Goal: Complete application form

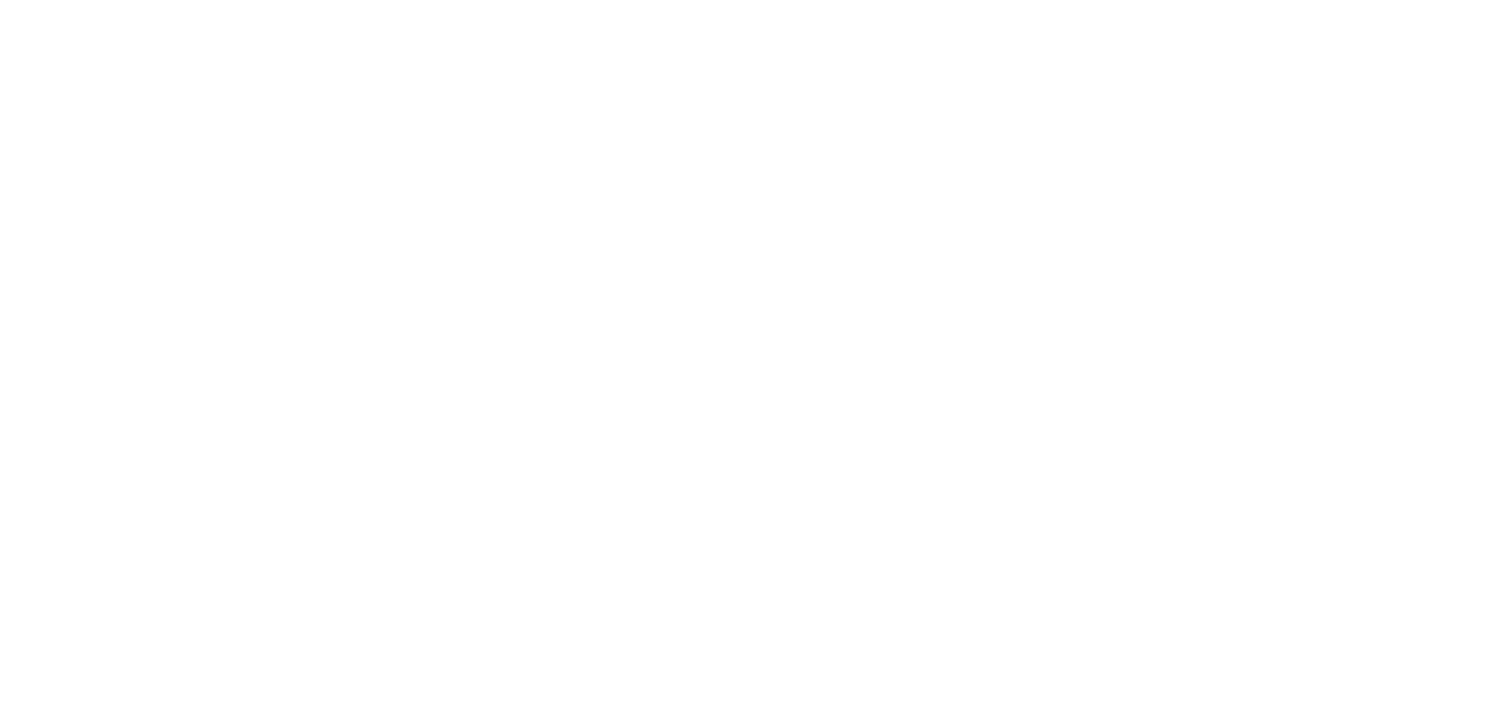
type input "[PERSON_NAME]"
type textarea "Hi, Half of 2025 is already behind us, and your competitors are preparing for 2…"
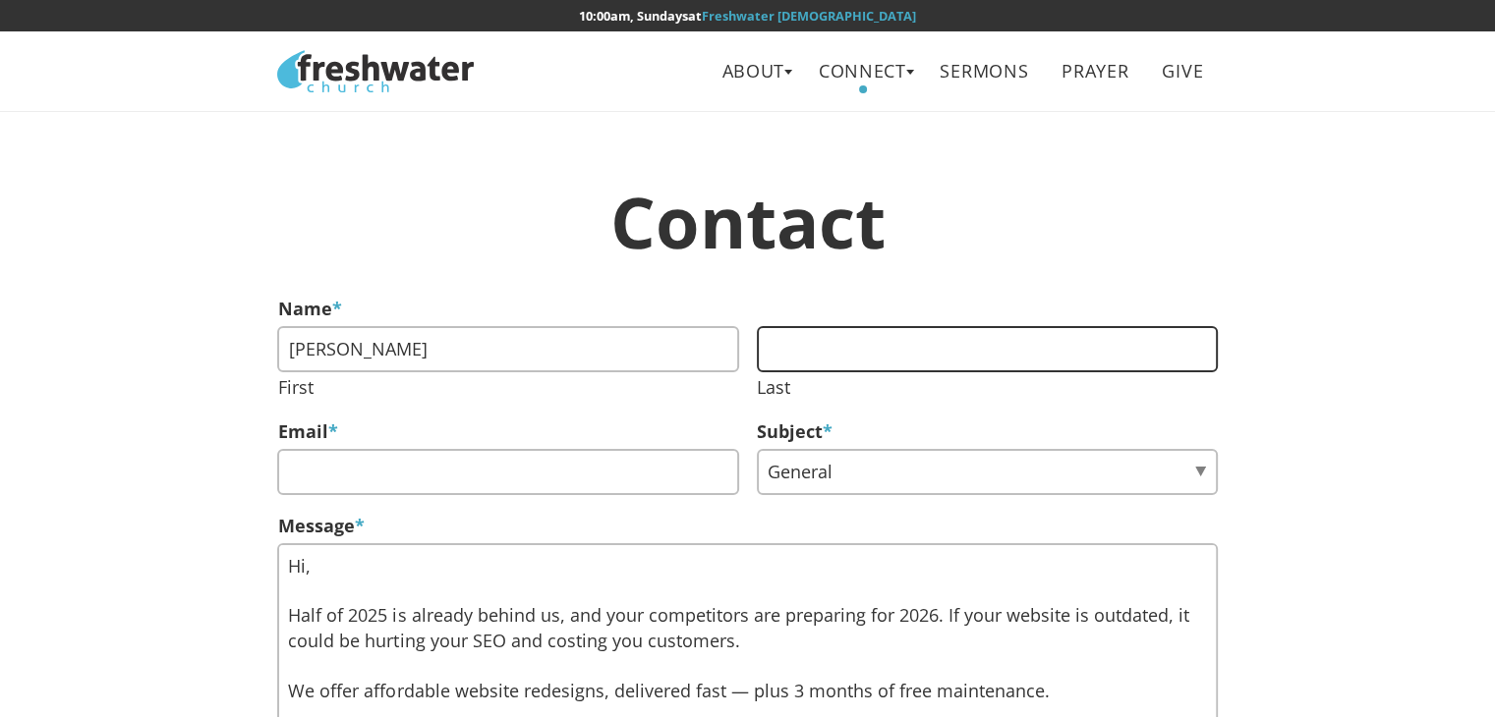
drag, startPoint x: 882, startPoint y: 331, endPoint x: 882, endPoint y: 350, distance: 18.7
click at [882, 331] on input "Last" at bounding box center [987, 349] width 461 height 46
type input "[PERSON_NAME]"
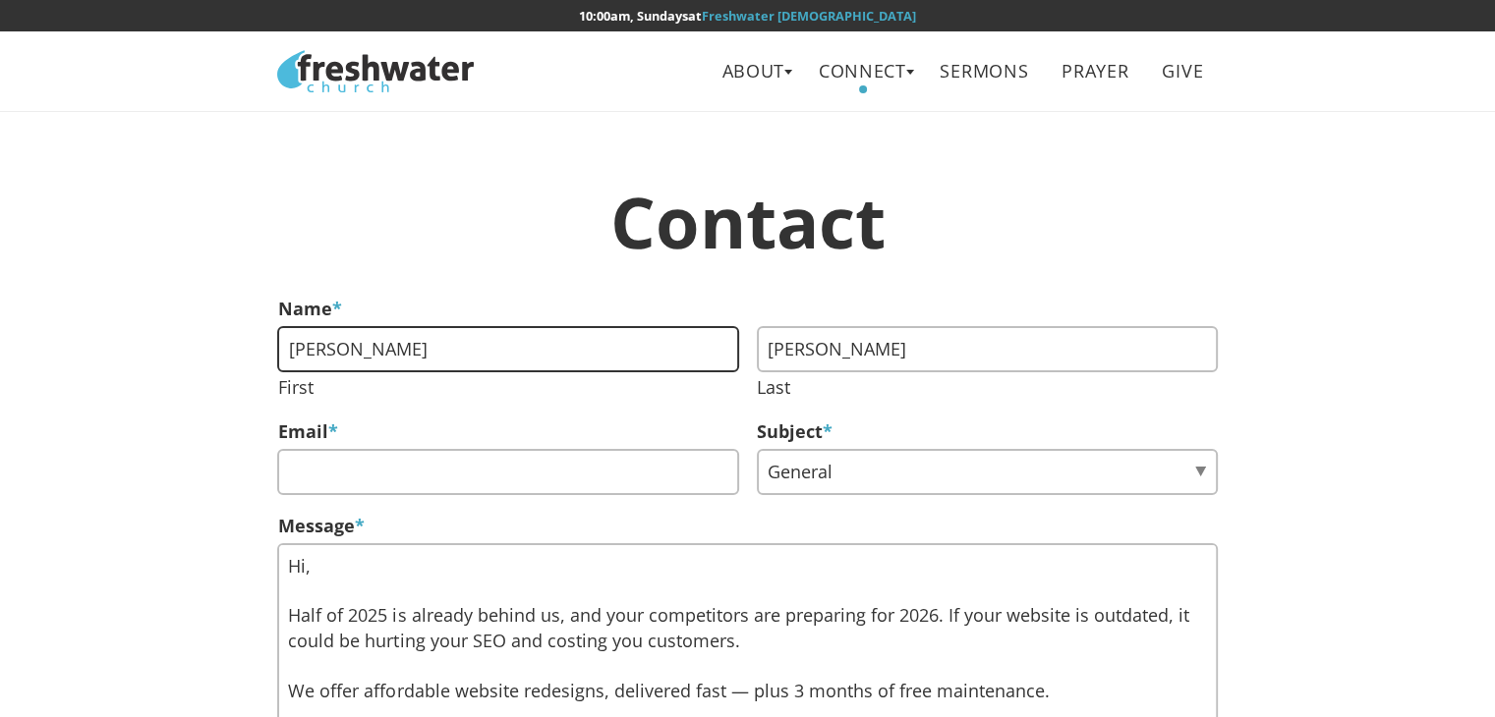
type input "[PERSON_NAME]"
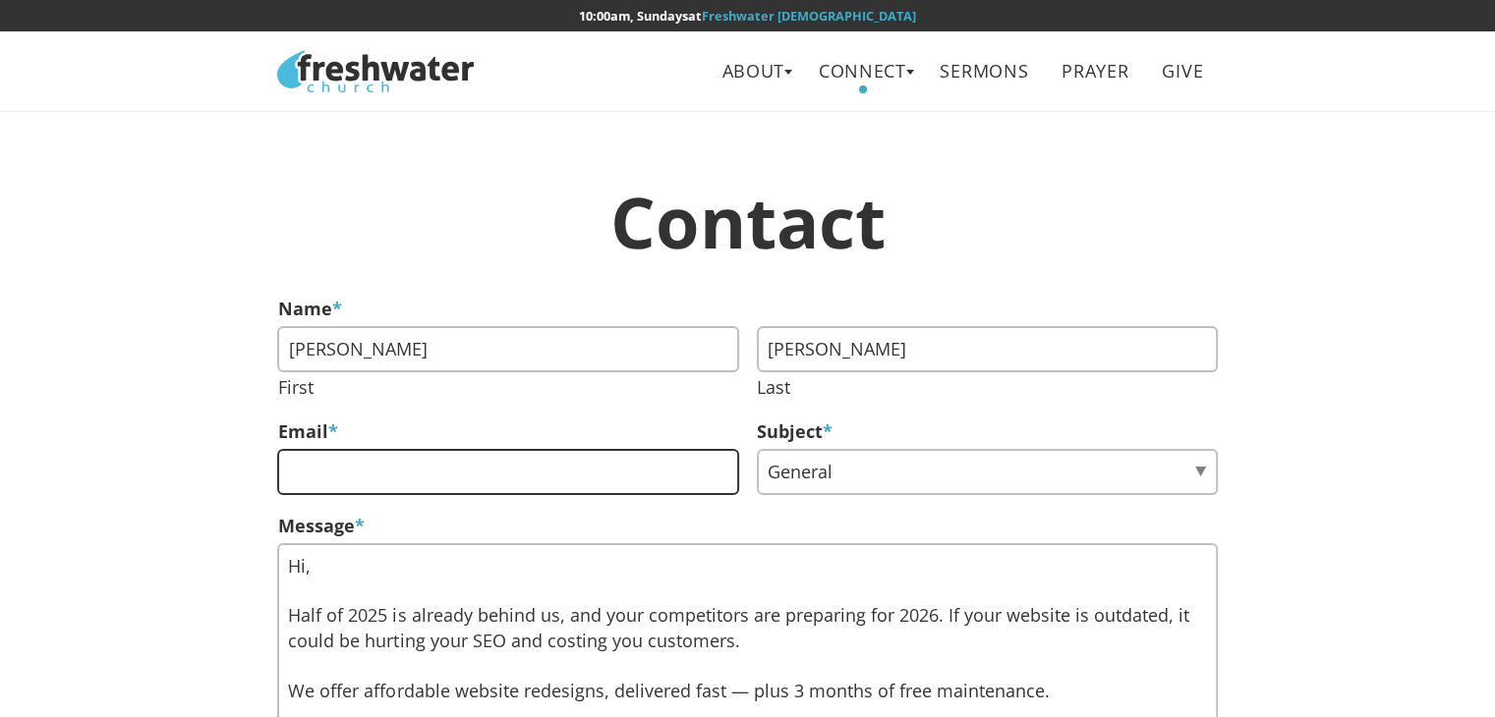
type input "[EMAIL_ADDRESS][DOMAIN_NAME]"
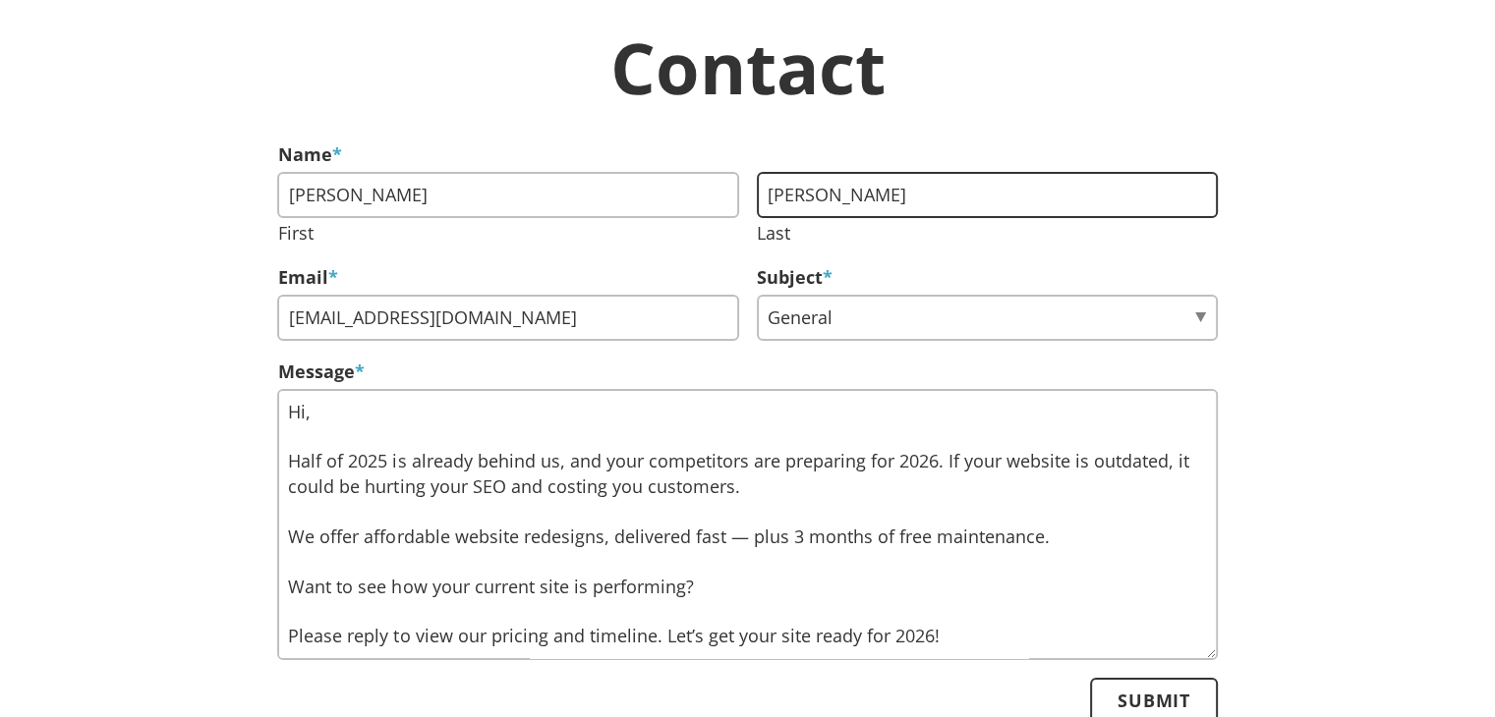
scroll to position [295, 0]
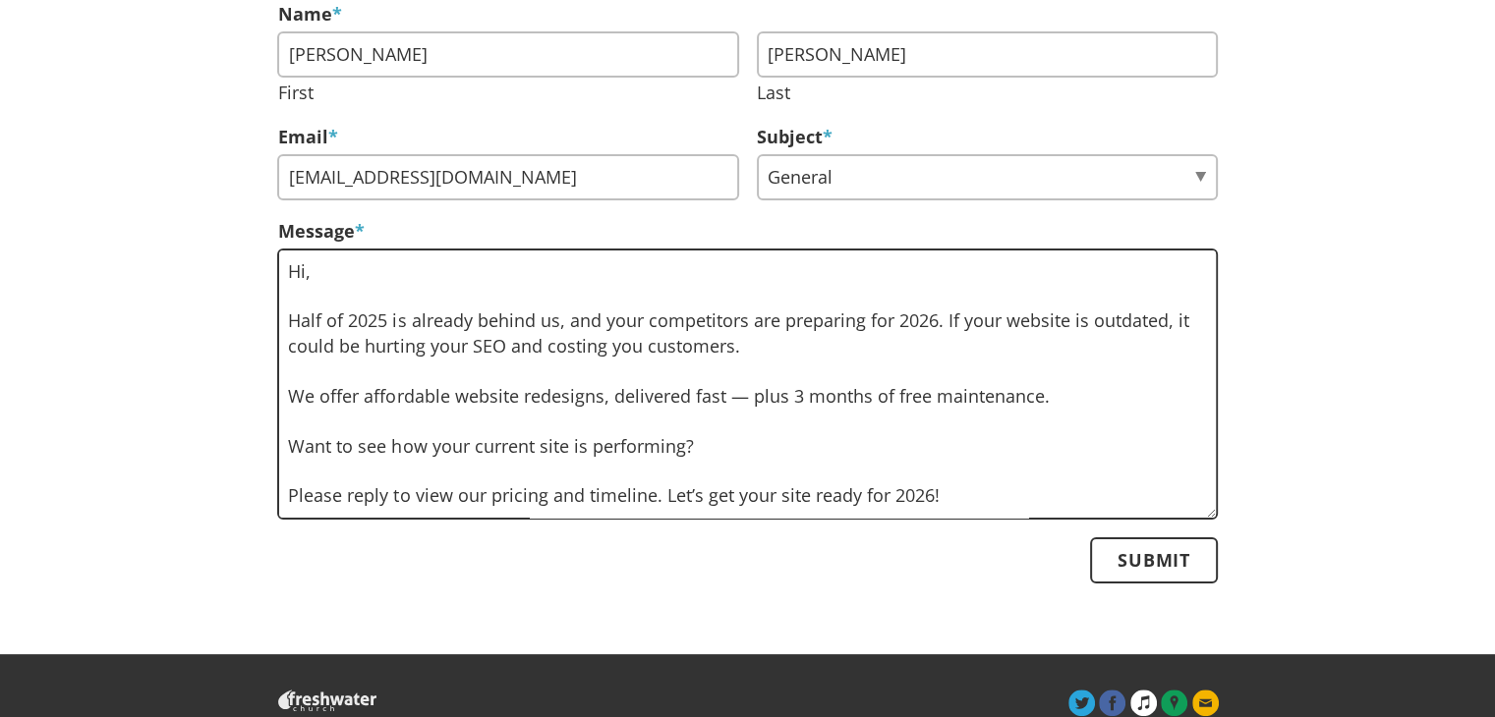
click at [819, 327] on textarea "Hi, Half of 2025 is already behind us, and your competitors are preparing for 2…" at bounding box center [746, 384] width 939 height 271
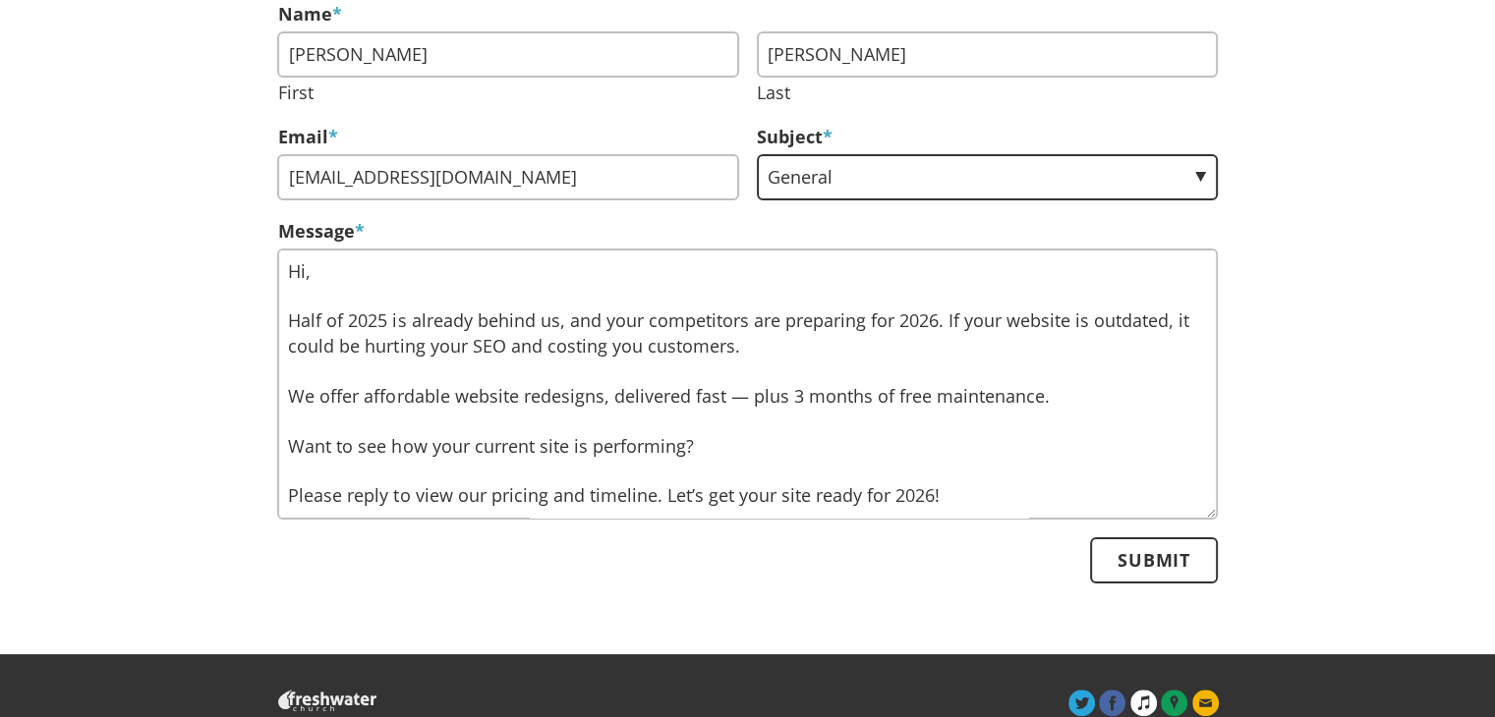
click at [864, 187] on select "General Lifegroups Volunteer Membership" at bounding box center [987, 177] width 461 height 46
select select "volunteer"
click at [757, 154] on select "General Lifegroups Volunteer Membership" at bounding box center [987, 177] width 461 height 46
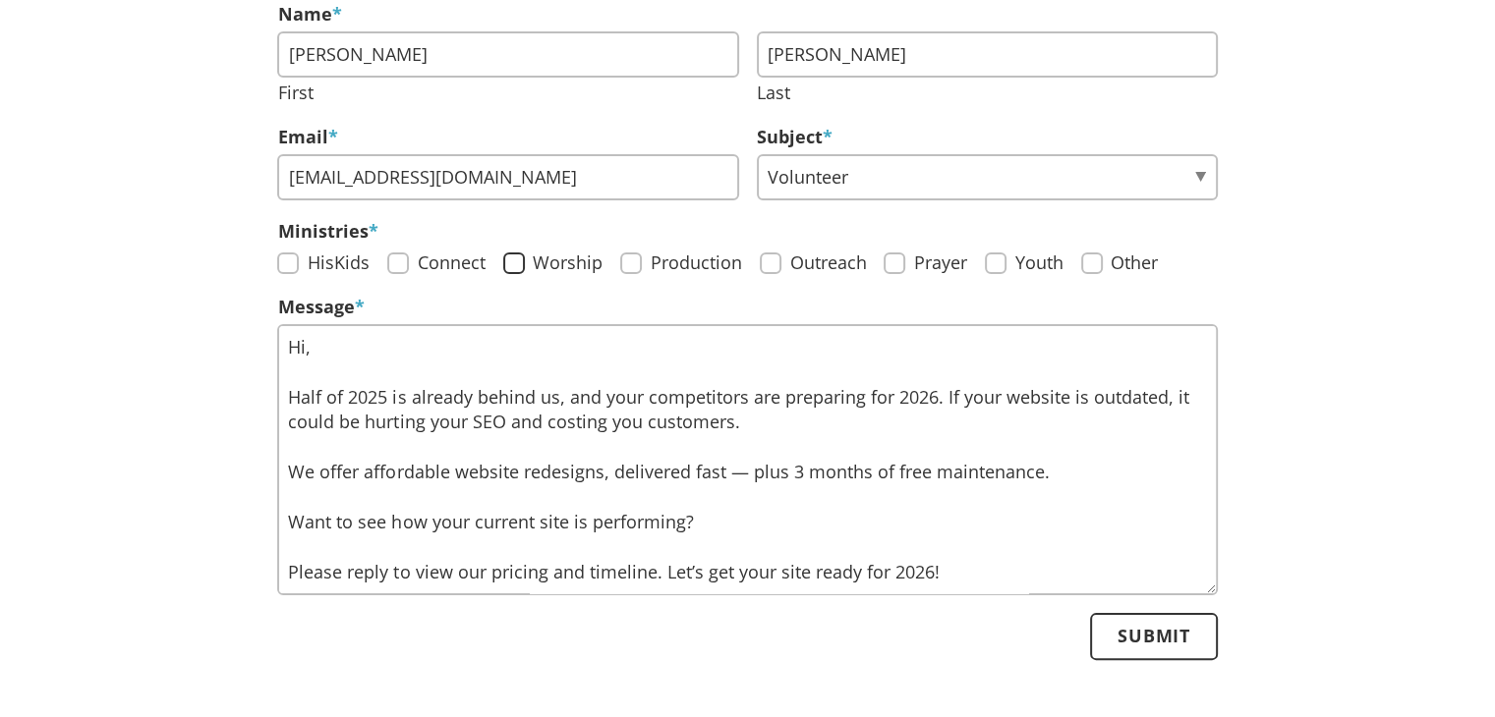
click at [507, 262] on input "Worship" at bounding box center [514, 264] width 22 height 22
checkbox input "true"
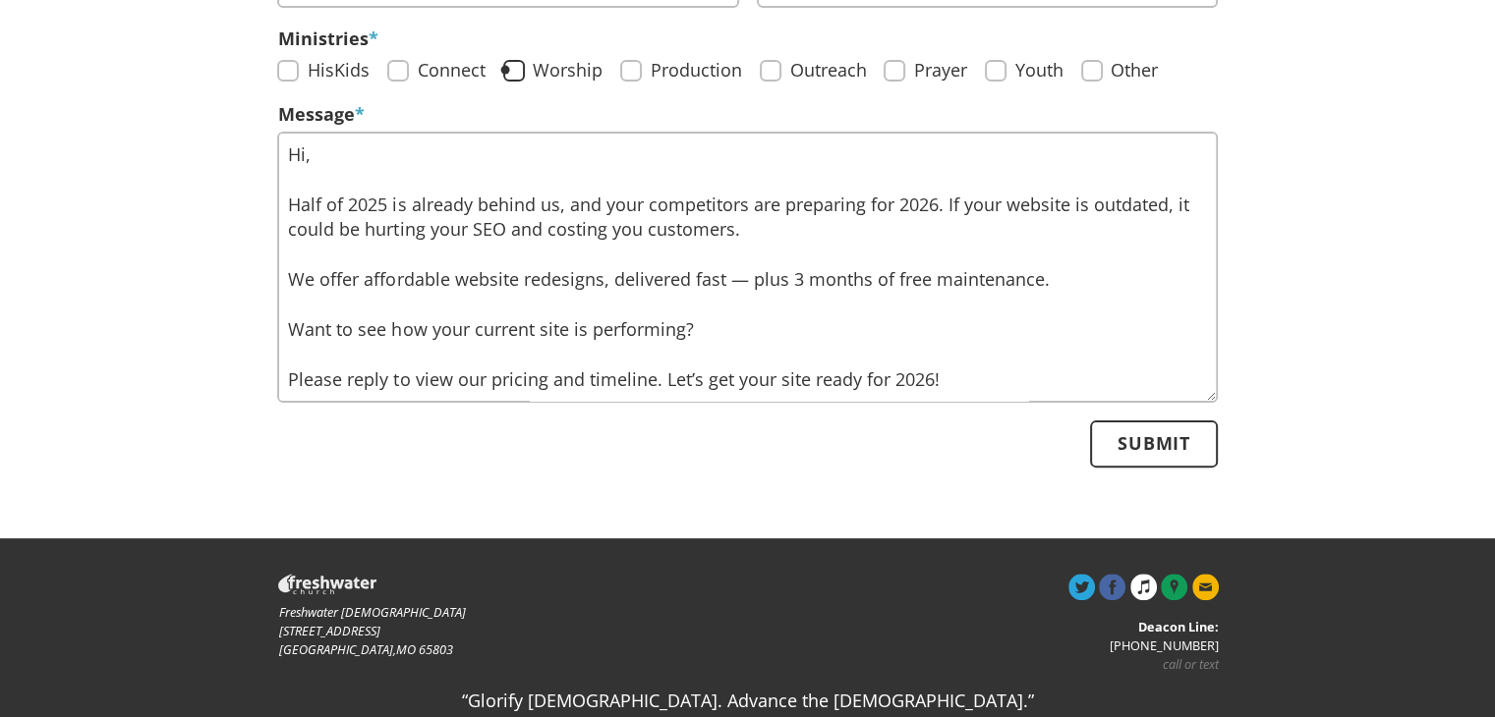
scroll to position [491, 0]
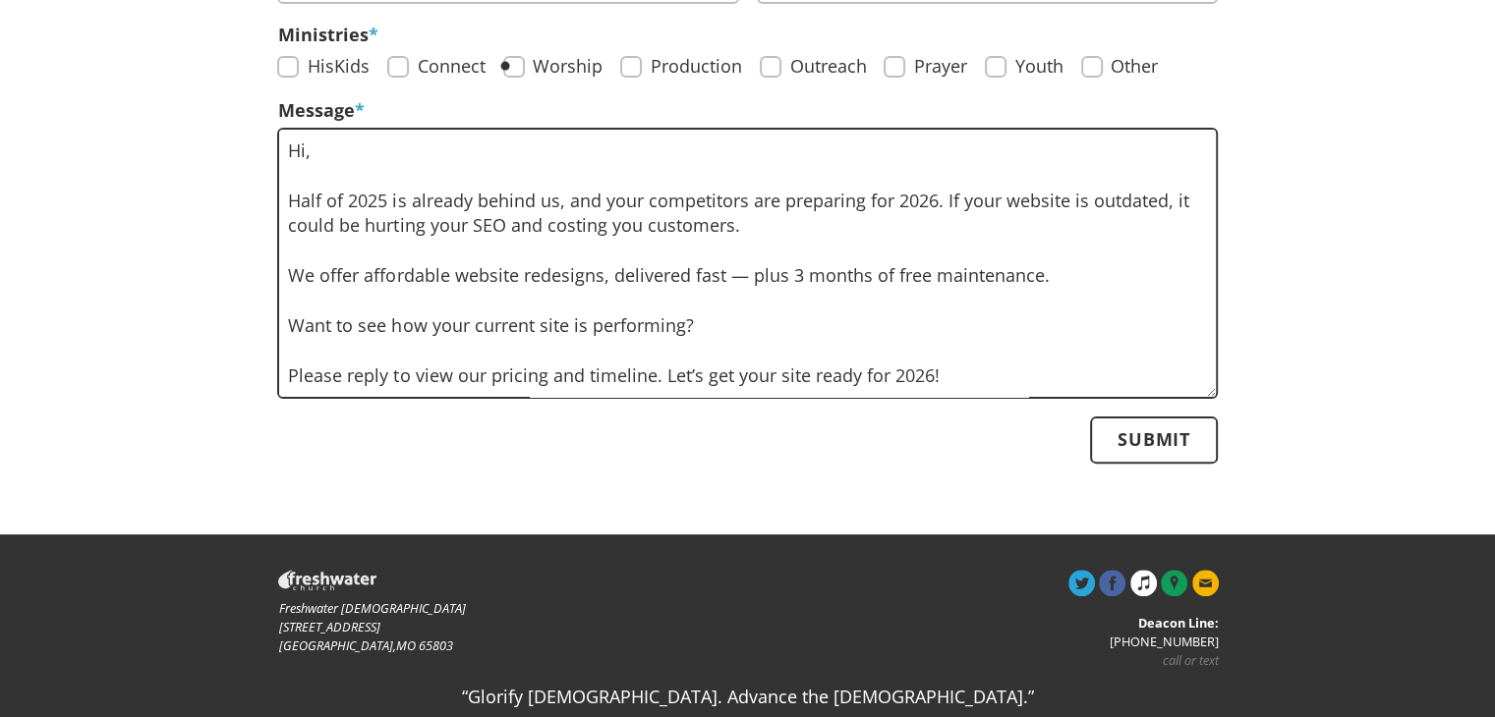
click at [596, 270] on textarea "Hi, Half of 2025 is already behind us, and your competitors are preparing for 2…" at bounding box center [746, 263] width 939 height 271
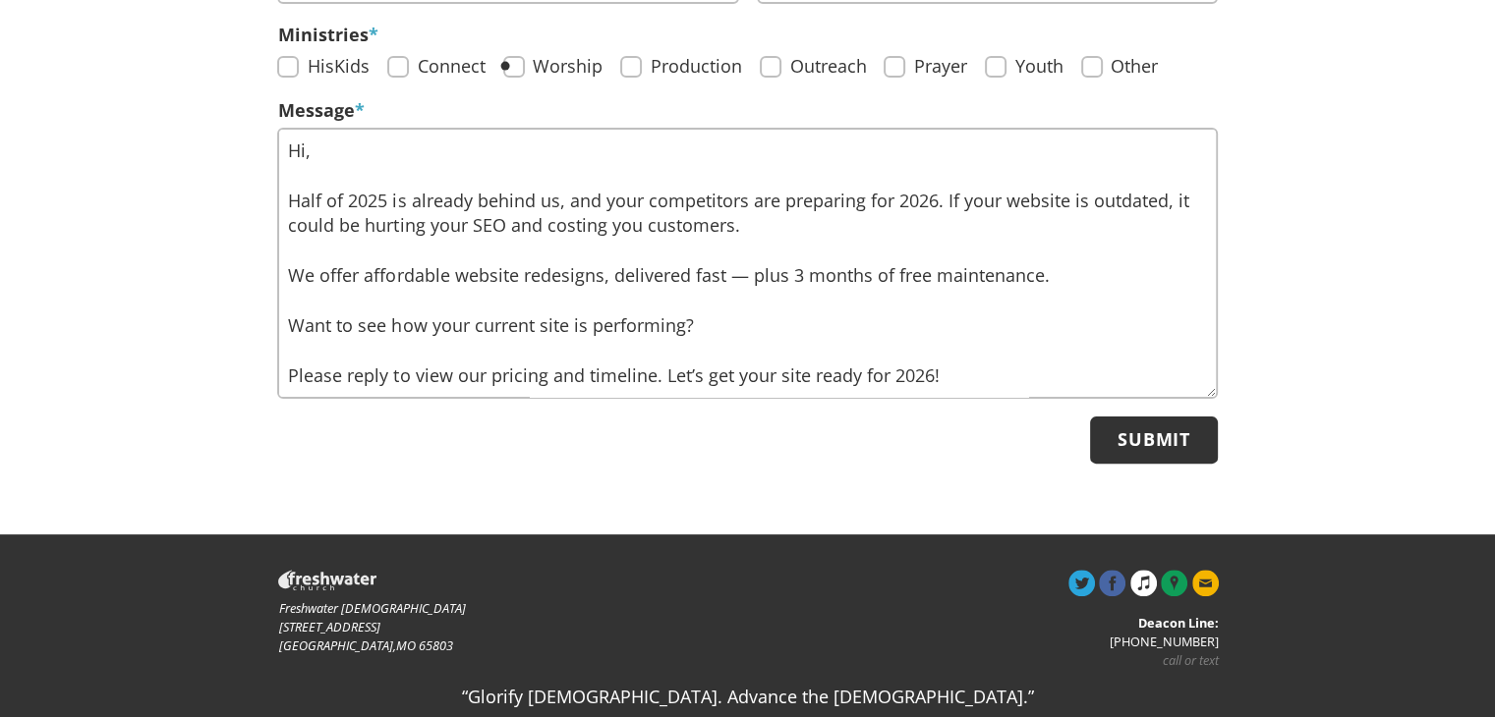
click at [1167, 437] on input "Submit" at bounding box center [1153, 440] width 127 height 46
